Goal: Use online tool/utility: Utilize a website feature to perform a specific function

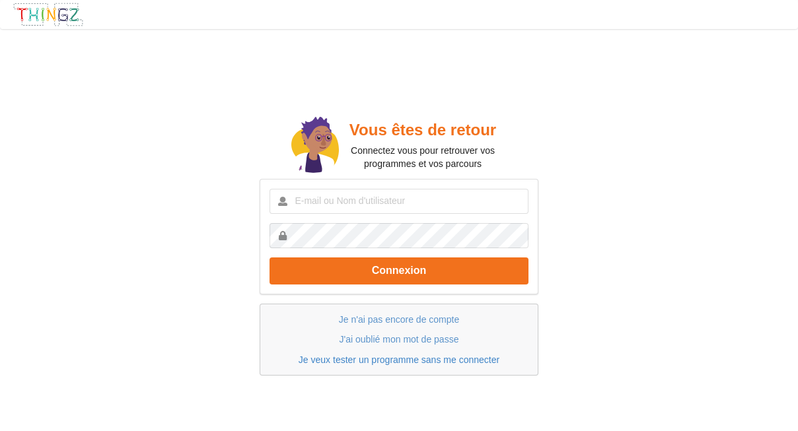
click at [417, 360] on link "Je veux tester un programme sans me connecter" at bounding box center [399, 360] width 201 height 11
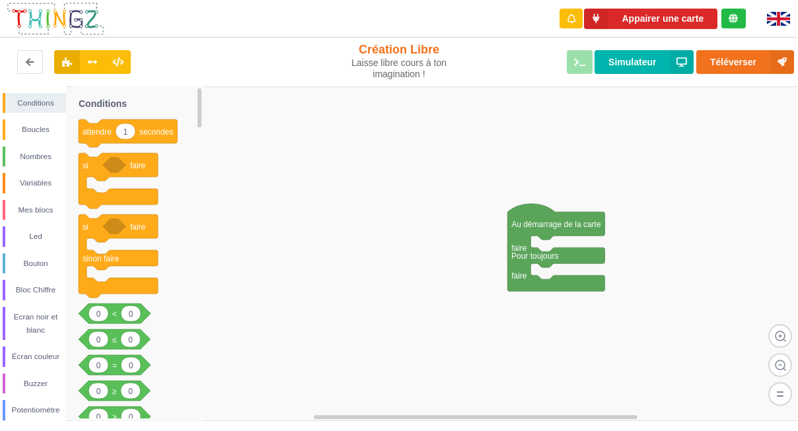
click at [42, 20] on img at bounding box center [55, 18] width 99 height 35
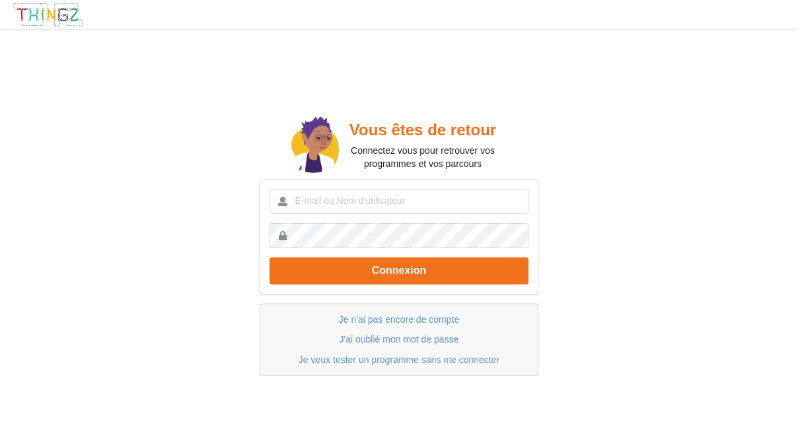
click at [42, 20] on img at bounding box center [48, 14] width 71 height 25
